Goal: Task Accomplishment & Management: Manage account settings

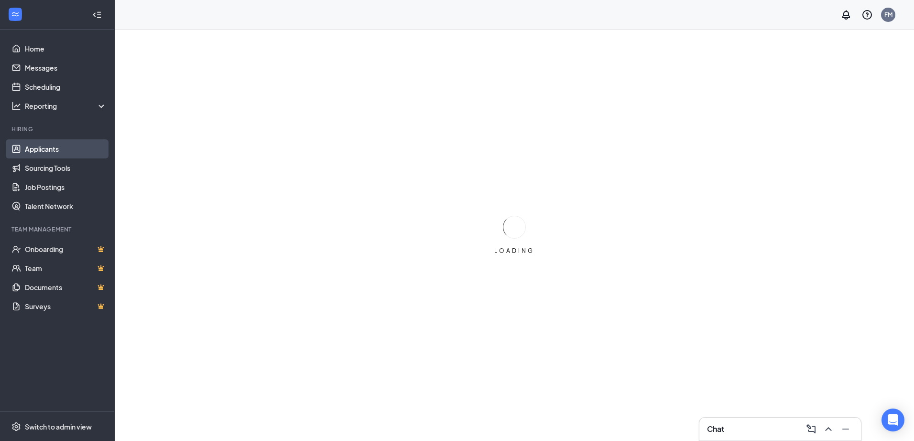
click at [56, 146] on link "Applicants" at bounding box center [66, 149] width 82 height 19
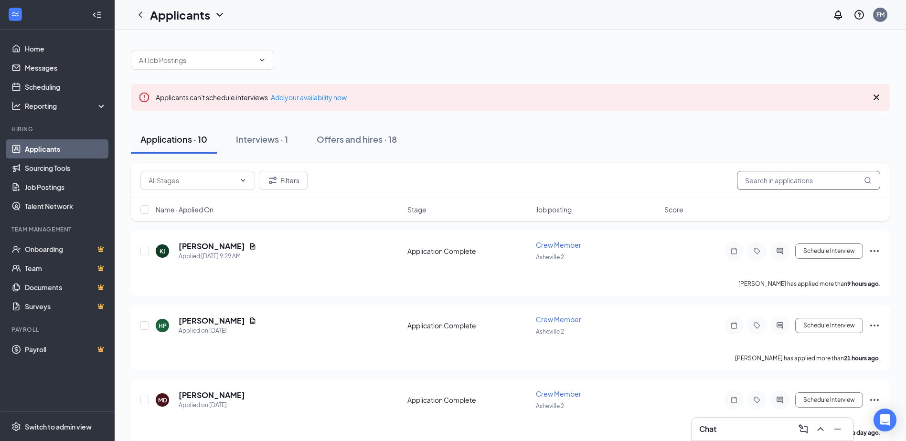
drag, startPoint x: 811, startPoint y: 175, endPoint x: 796, endPoint y: 173, distance: 15.4
click at [811, 175] on input "text" at bounding box center [808, 180] width 143 height 19
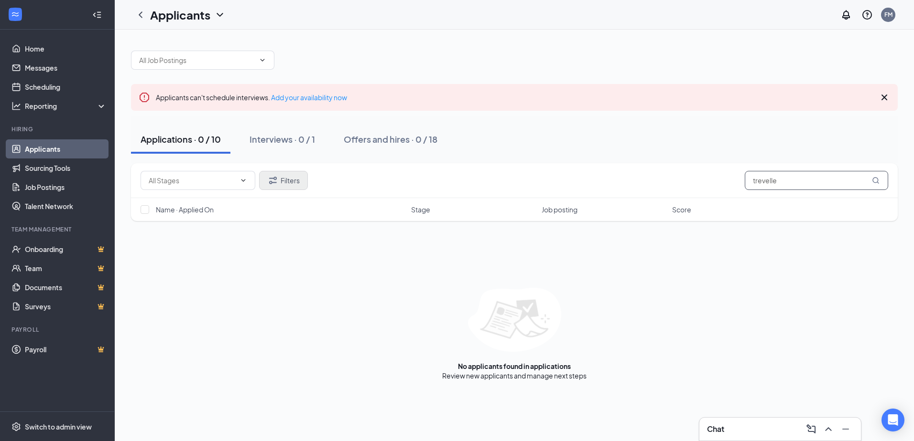
type input "trevelle"
click at [288, 180] on button "Filters" at bounding box center [283, 180] width 49 height 19
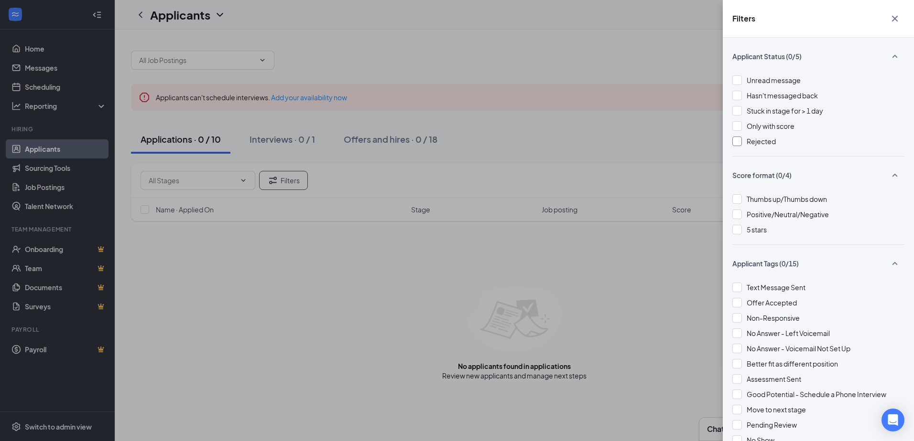
click at [735, 145] on div at bounding box center [737, 142] width 10 height 10
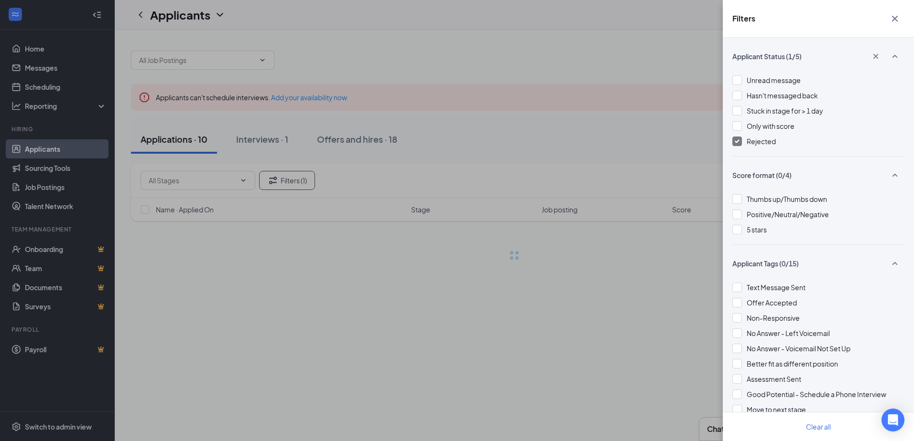
click at [736, 118] on div "Unread message Hasn't messaged back Stuck in stage for > 1 day Only with score …" at bounding box center [818, 115] width 172 height 81
click at [738, 128] on div at bounding box center [737, 126] width 10 height 10
click at [738, 128] on img at bounding box center [736, 126] width 5 height 4
click at [495, 385] on div "Filters Applicant Status (1/5) Unread message Hasn't messaged back Stuck in sta…" at bounding box center [457, 220] width 914 height 441
click at [665, 77] on div "Filters Applicant Status (1/5) Unread message Hasn't messaged back Stuck in sta…" at bounding box center [457, 220] width 914 height 441
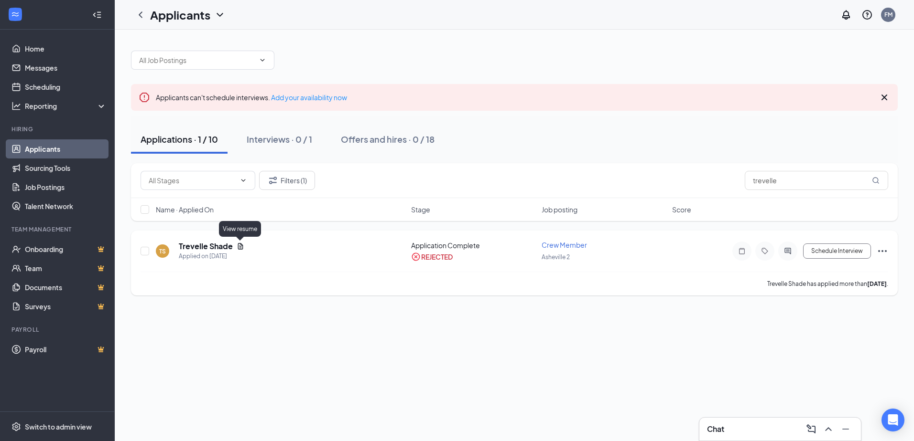
click at [238, 247] on icon "Document" at bounding box center [241, 247] width 8 height 8
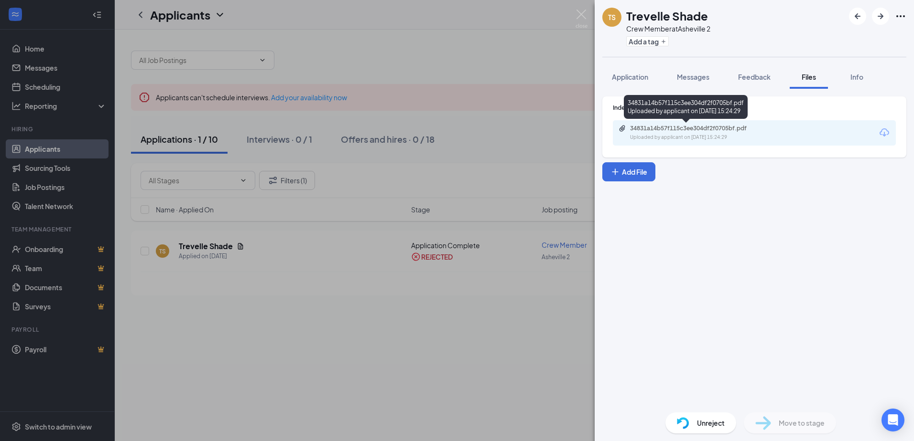
click at [668, 136] on div "Uploaded by applicant on [DATE] 15:24:29" at bounding box center [701, 138] width 143 height 8
click at [404, 359] on div "TS Trevelle Shade Crew Member at [GEOGRAPHIC_DATA] 2 Add a tag Application Mess…" at bounding box center [457, 220] width 914 height 441
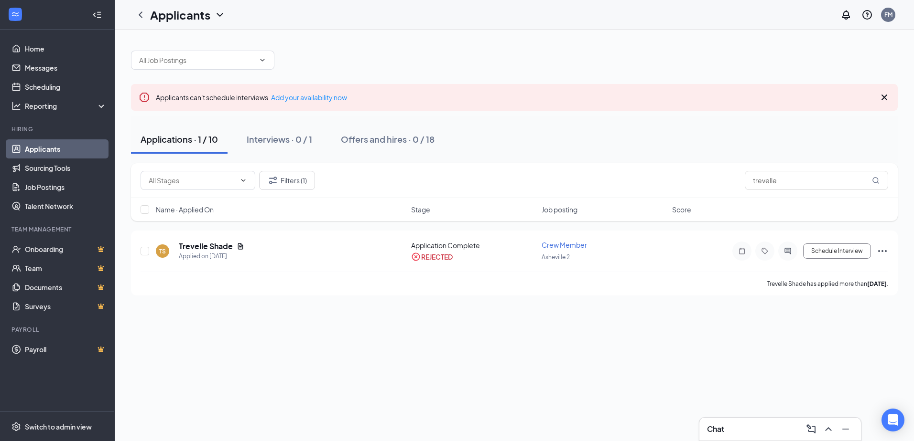
click at [642, 129] on div "Applications · 1 / 10 Interviews · 0 / 1 Offers and hires · 0 / 18" at bounding box center [514, 139] width 766 height 29
